Goal: Transaction & Acquisition: Purchase product/service

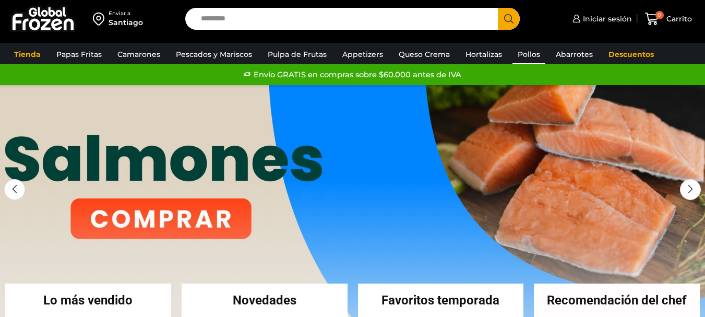
click at [520, 56] on link "Pollos" at bounding box center [528, 54] width 33 height 20
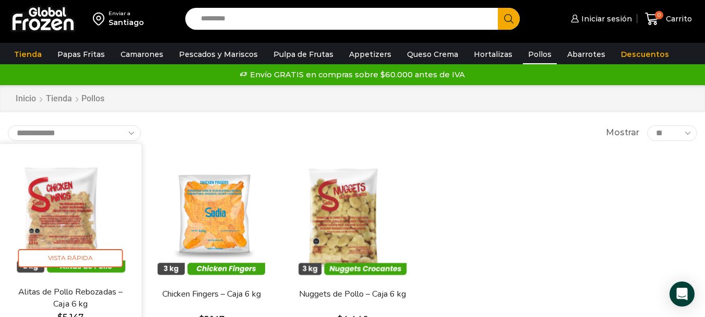
click at [67, 196] on img at bounding box center [70, 214] width 126 height 126
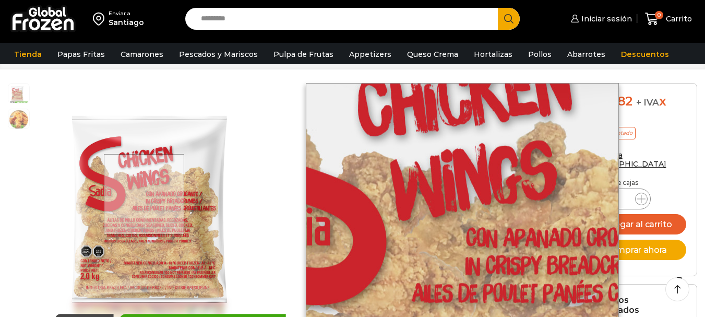
scroll to position [53, 0]
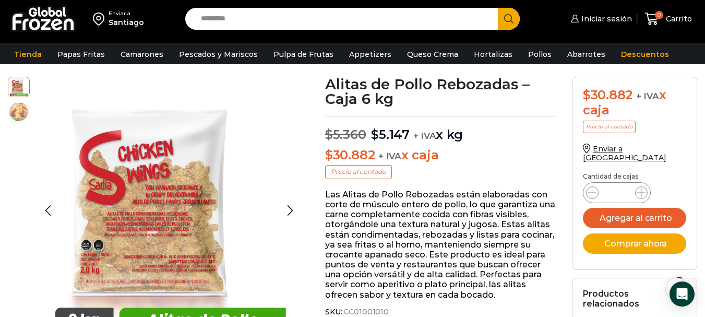
click at [16, 113] on img at bounding box center [18, 111] width 21 height 21
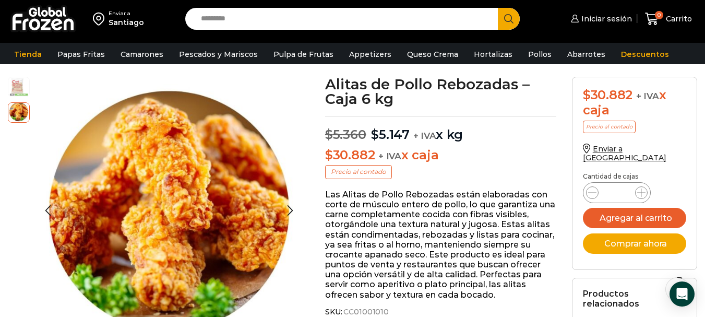
click at [15, 87] on img at bounding box center [18, 86] width 21 height 21
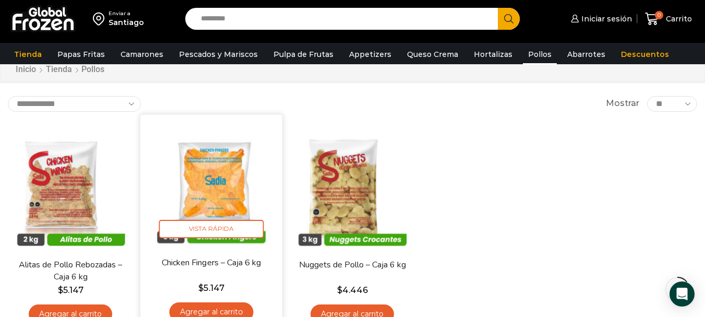
scroll to position [52, 0]
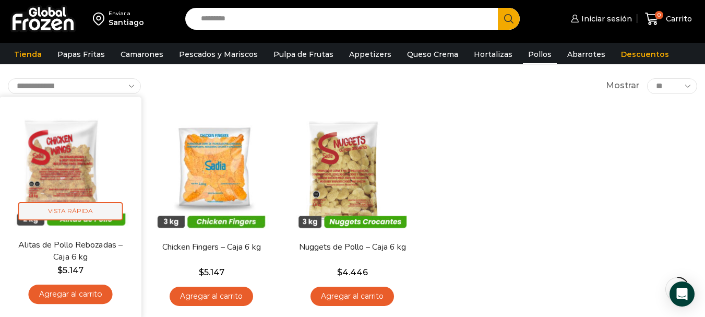
click at [72, 205] on span "Vista Rápida" at bounding box center [70, 211] width 105 height 18
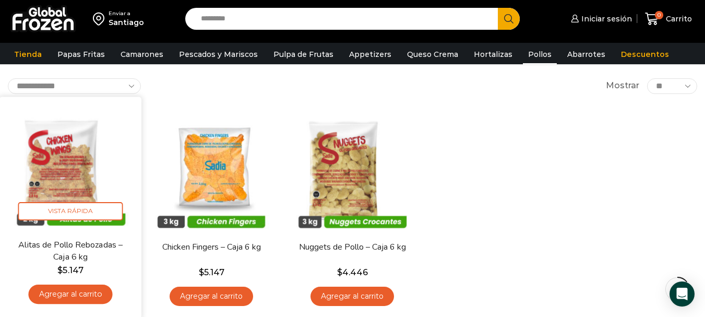
click at [86, 251] on link "Alitas de Pollo Rebozadas – Caja 6 kg" at bounding box center [71, 250] width 114 height 25
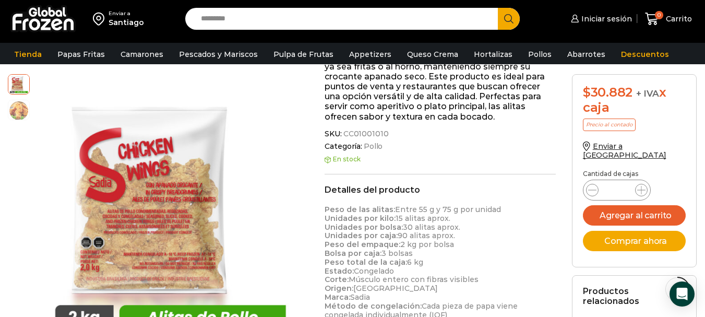
scroll to position [261, 0]
